Goal: Transaction & Acquisition: Subscribe to service/newsletter

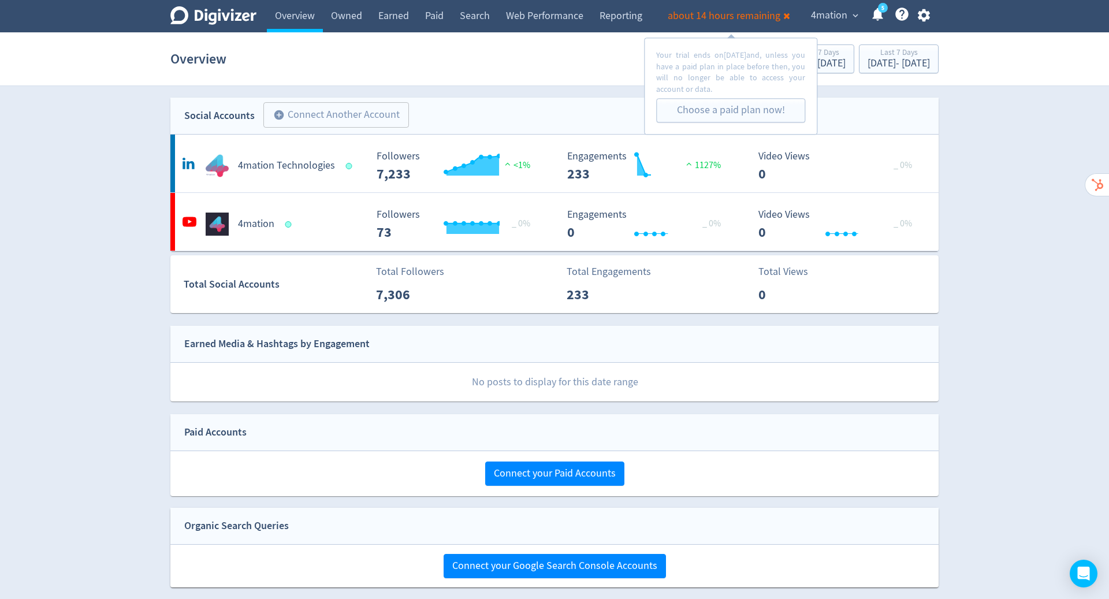
click at [745, 110] on link "Choose a paid plan now!" at bounding box center [731, 110] width 108 height 13
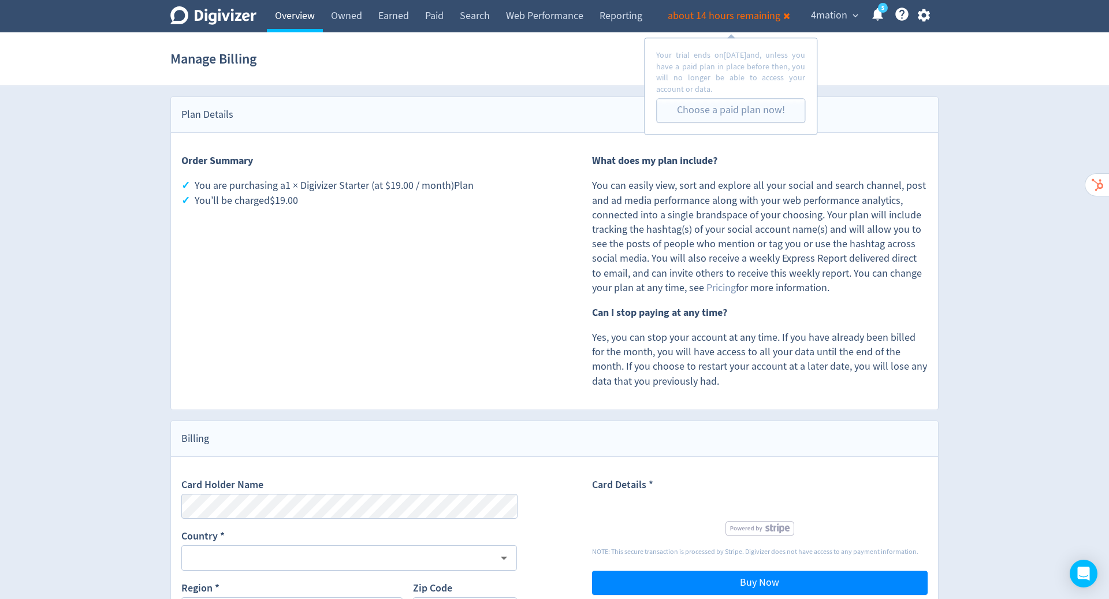
click at [298, 16] on link "Overview" at bounding box center [295, 16] width 56 height 32
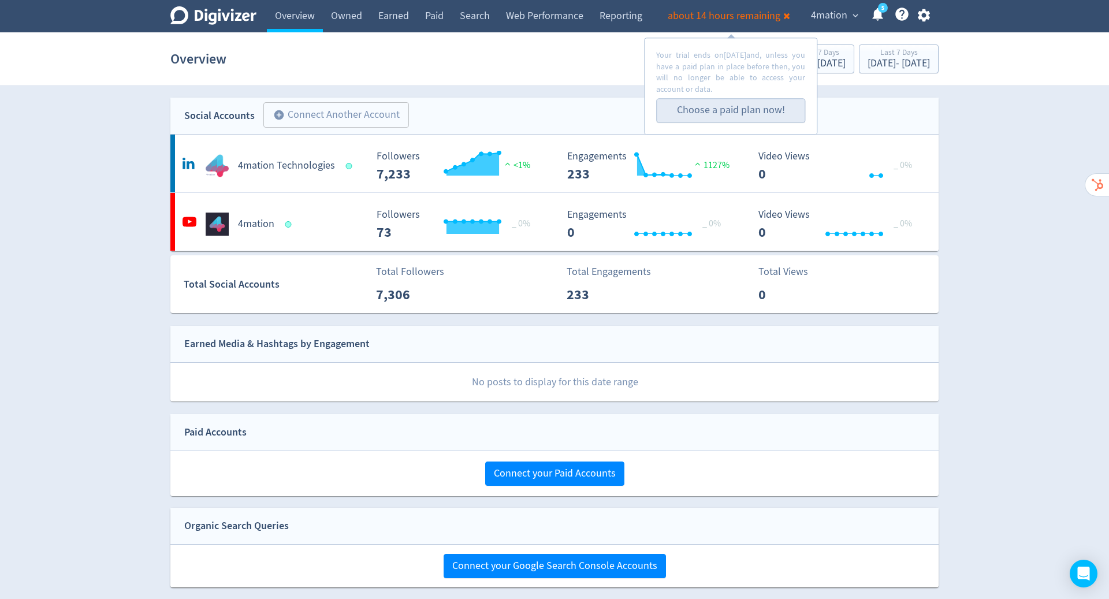
click at [752, 110] on link "Choose a paid plan now!" at bounding box center [731, 110] width 108 height 13
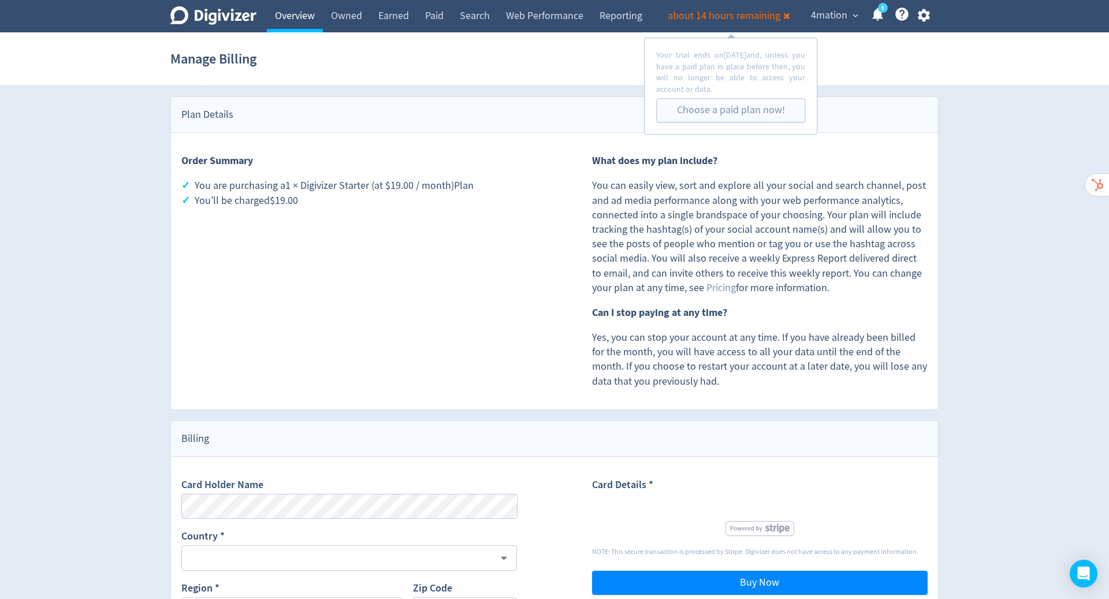
click at [290, 25] on link "Overview" at bounding box center [295, 16] width 56 height 32
